Goal: Information Seeking & Learning: Learn about a topic

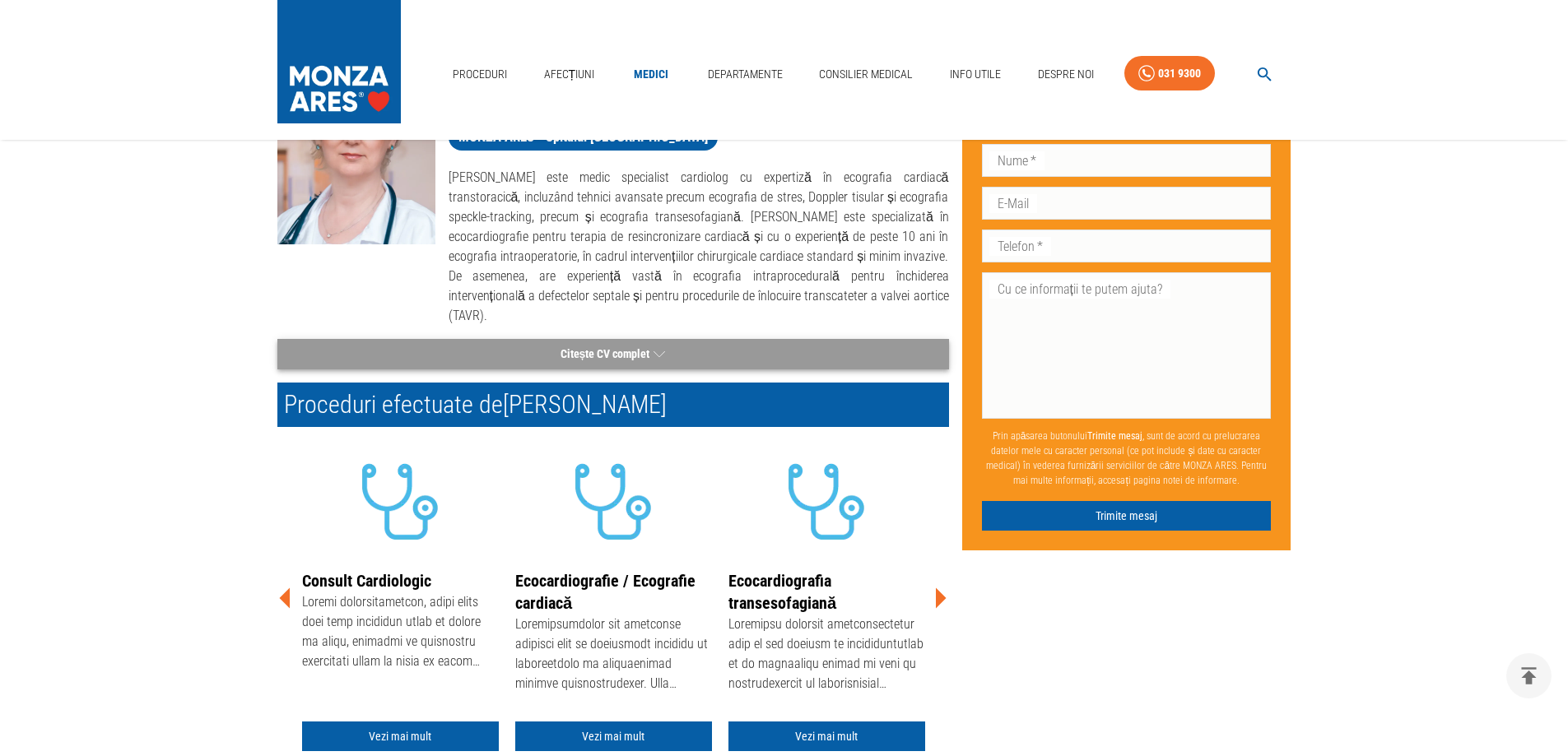
click at [632, 339] on button "Citește CV complet" at bounding box center [613, 355] width 672 height 31
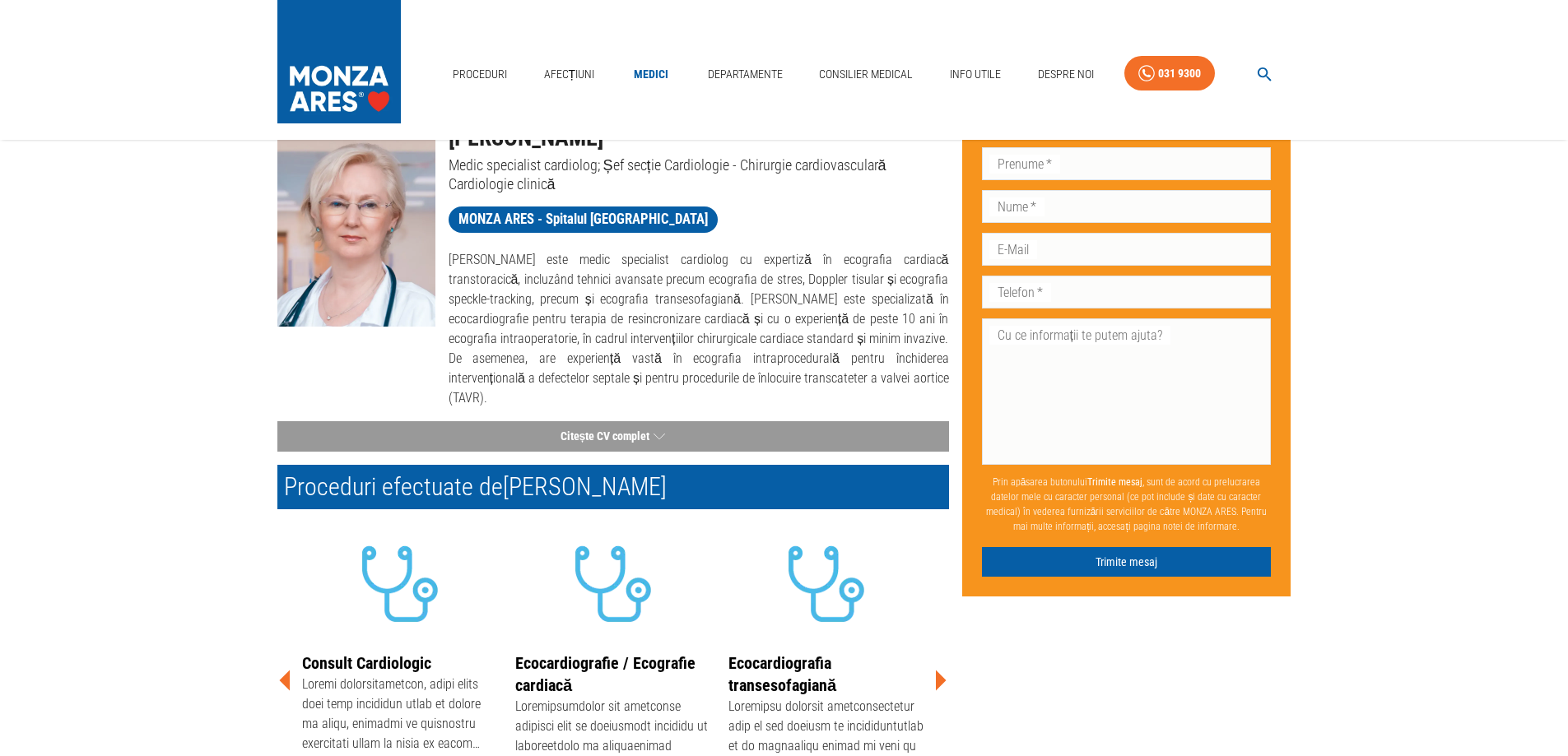
scroll to position [165, 0]
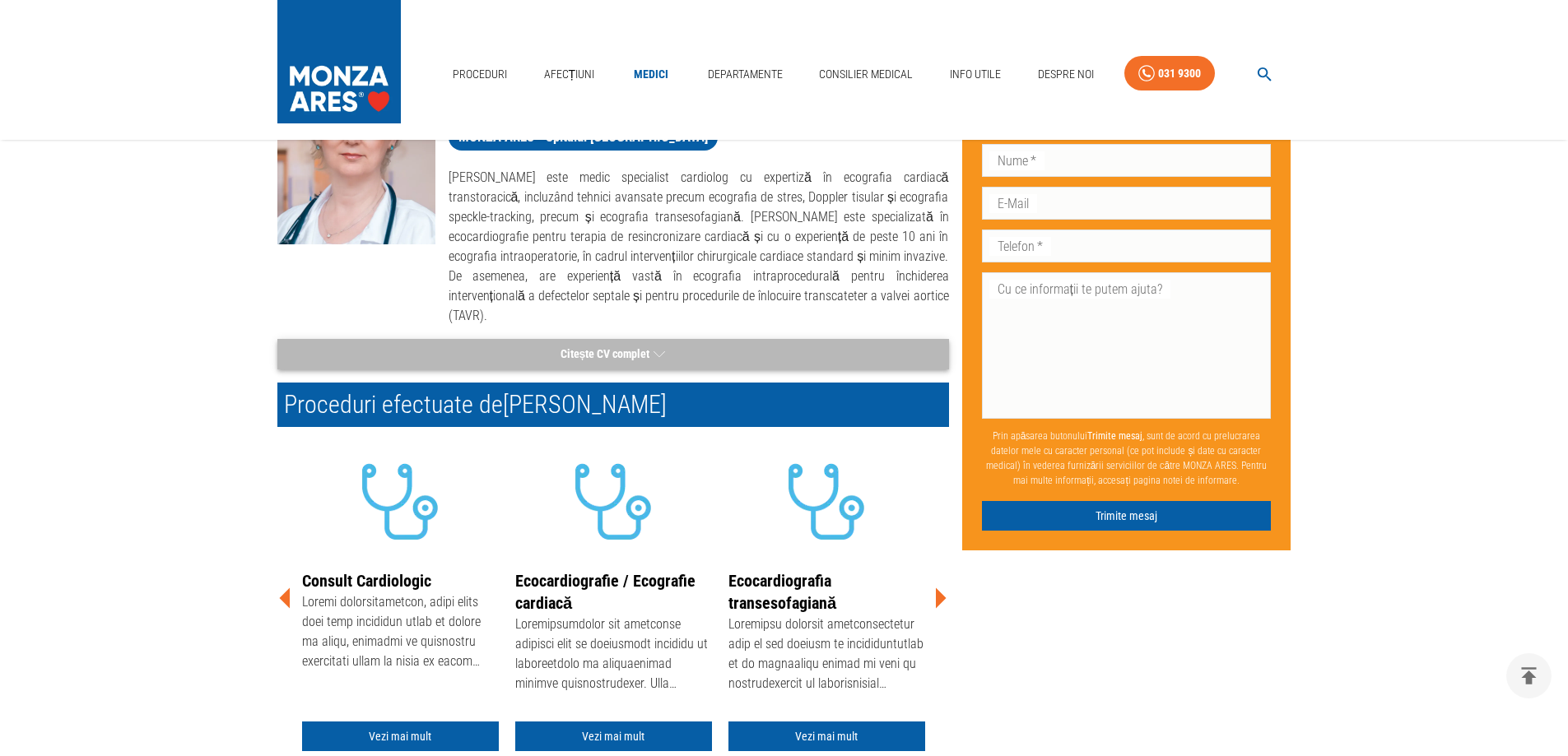
click at [613, 339] on button "Citește CV complet" at bounding box center [613, 355] width 672 height 31
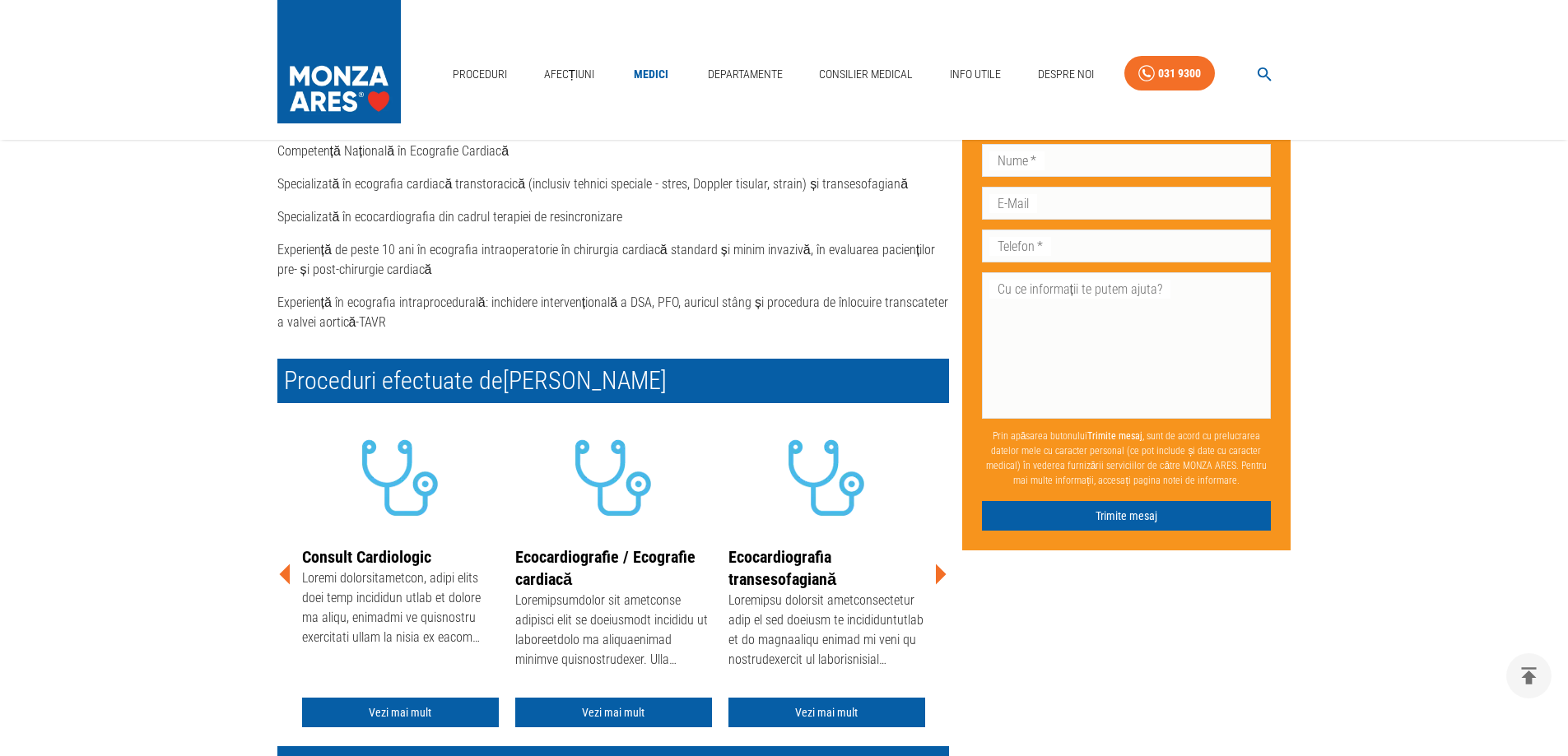
scroll to position [658, 0]
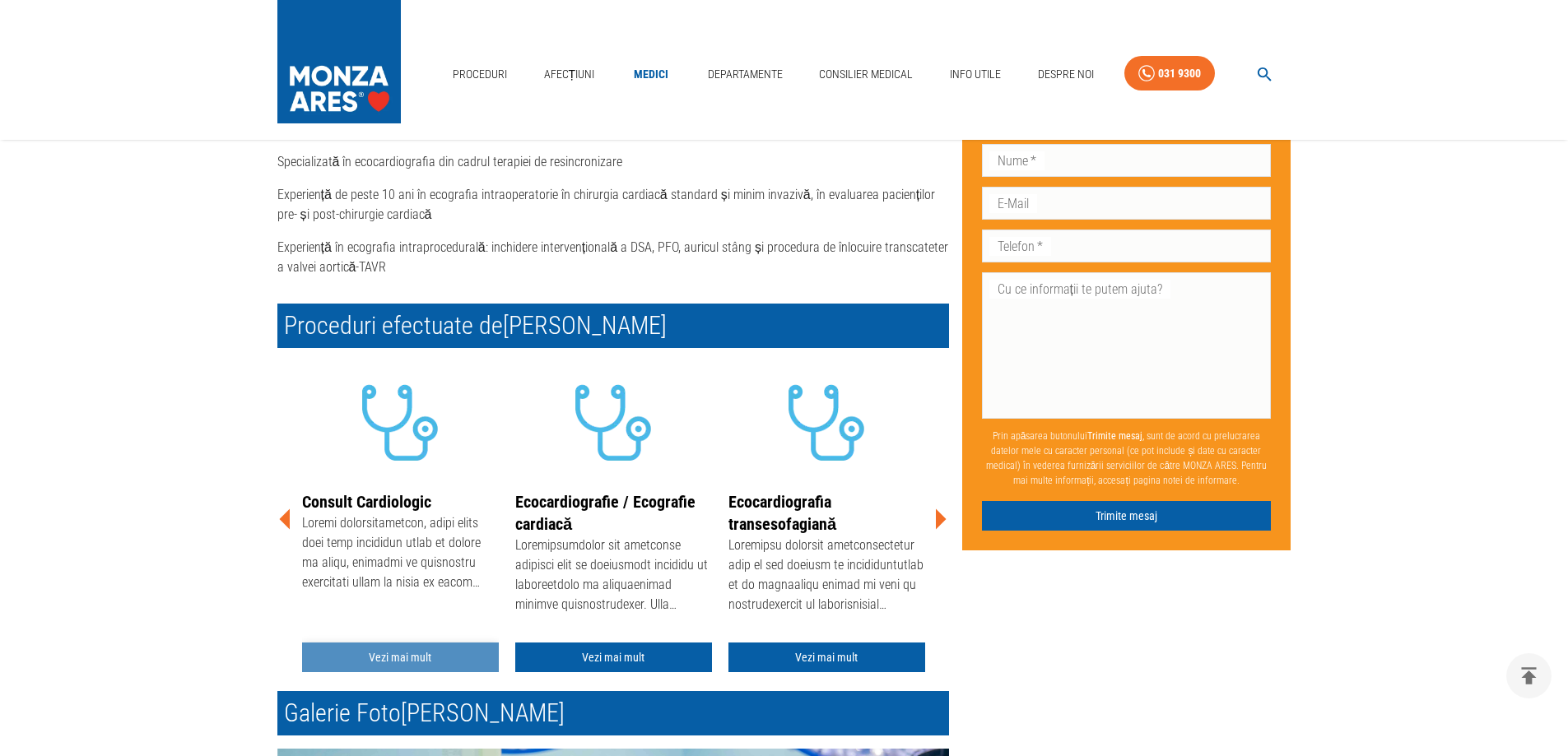
click at [407, 643] on link "Vezi mai mult" at bounding box center [400, 658] width 197 height 31
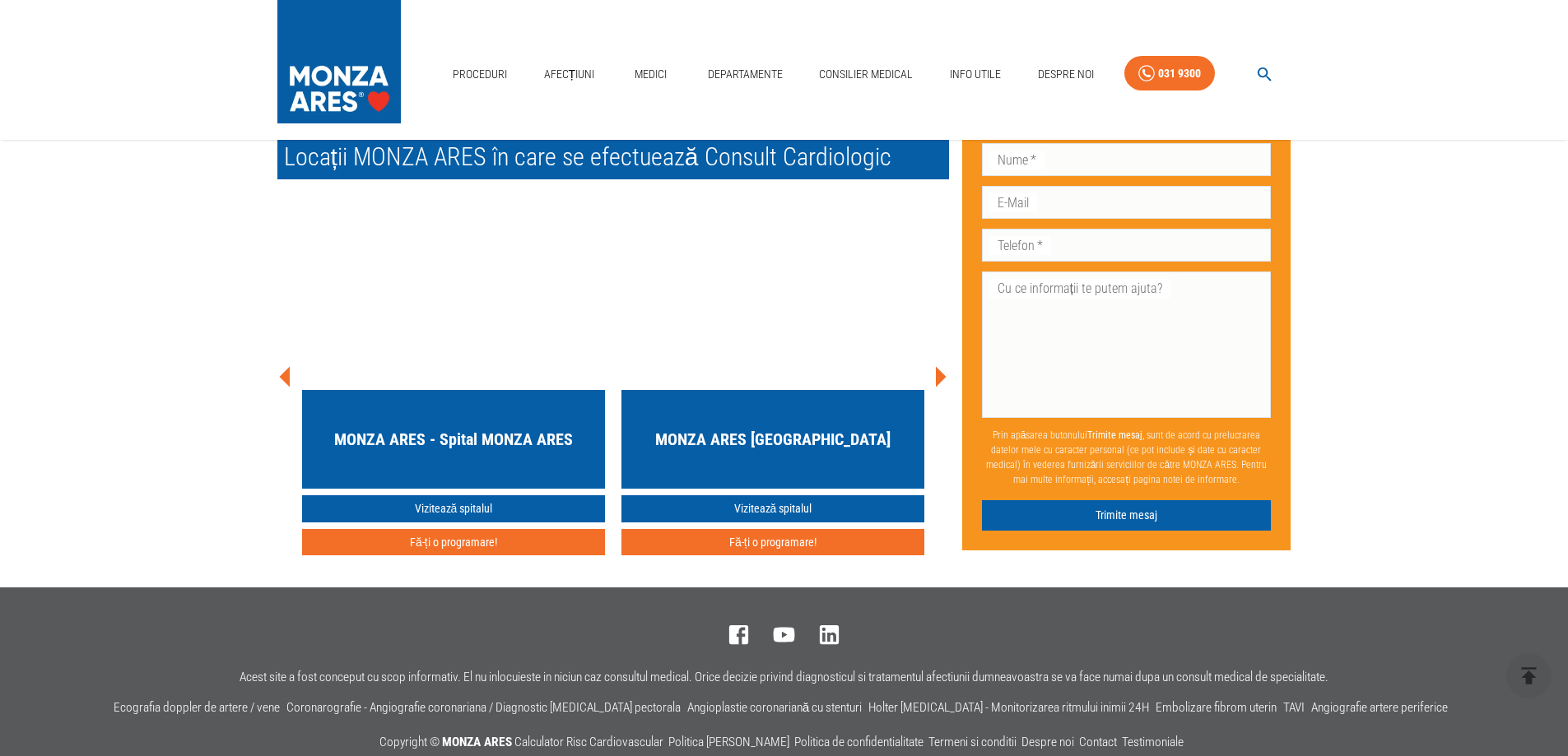
scroll to position [3317, 0]
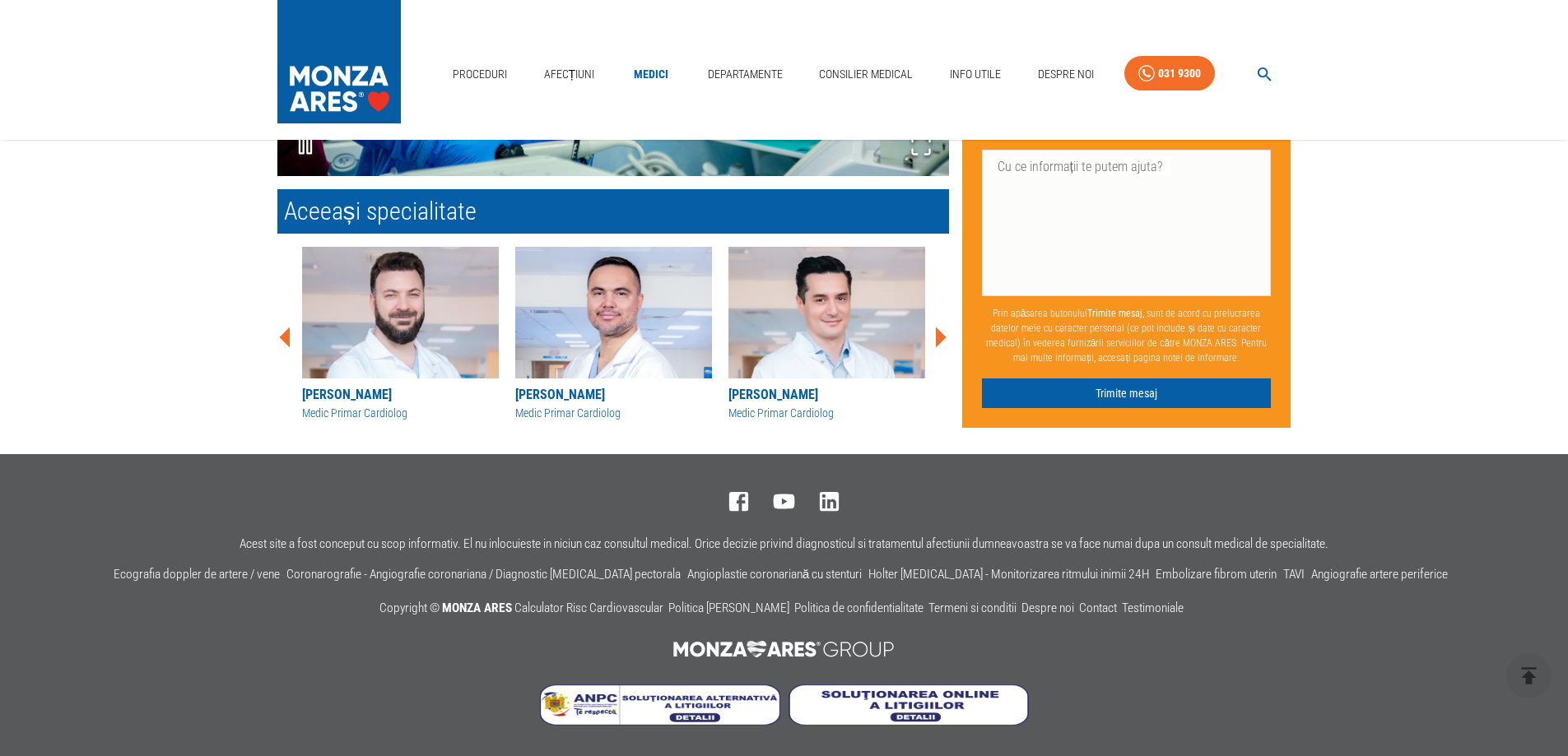
scroll to position [658, 0]
